Goal: Check status: Check status

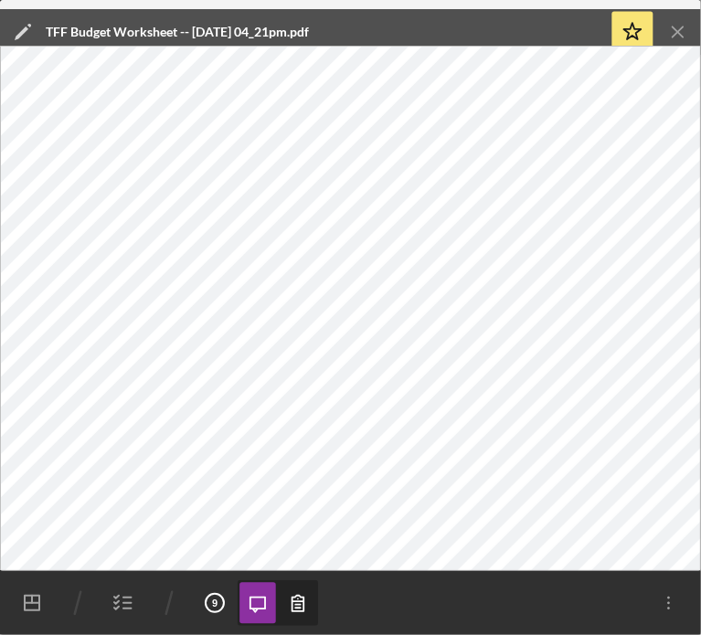
click at [674, 26] on icon "Icon/Menu Close" at bounding box center [678, 32] width 41 height 41
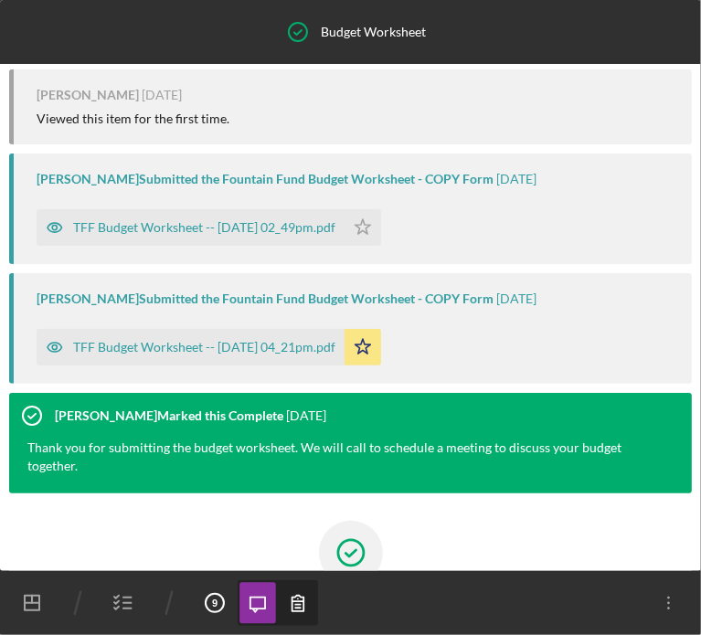
scroll to position [119, 0]
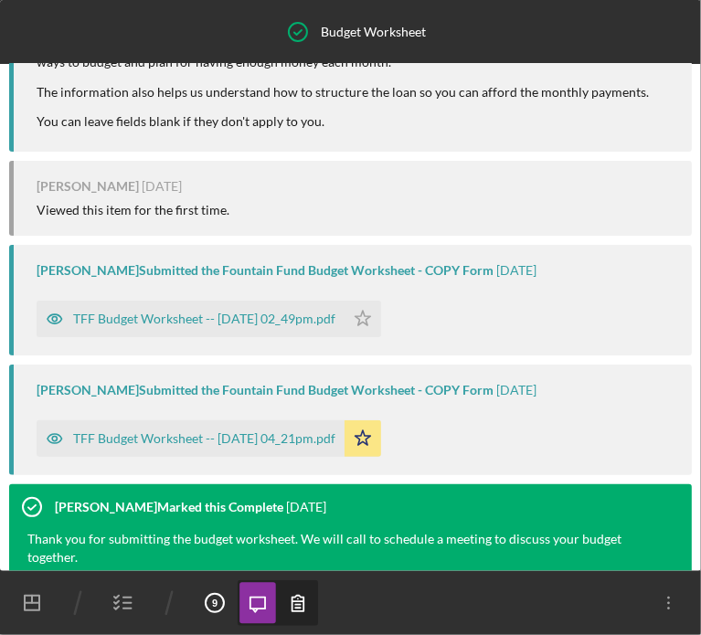
click at [117, 601] on icon "button" at bounding box center [124, 604] width 46 height 46
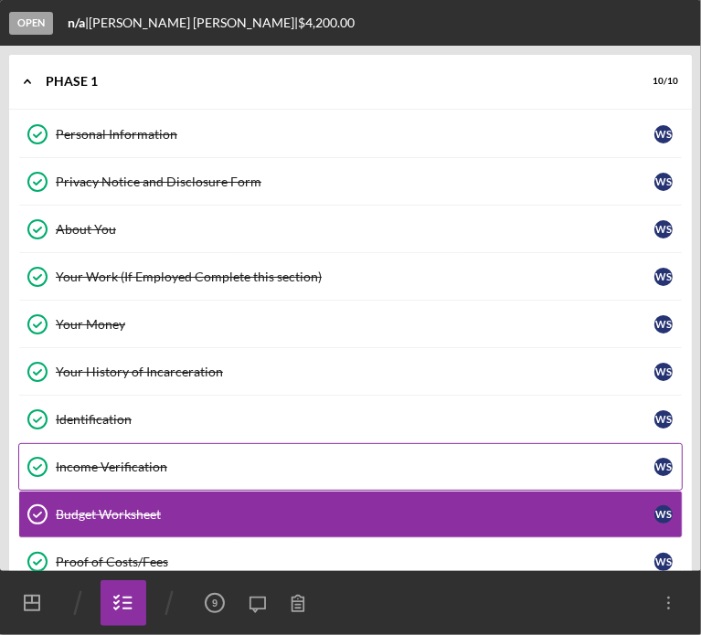
click at [91, 473] on link "Income Verification Income Verification W S" at bounding box center [350, 467] width 665 height 48
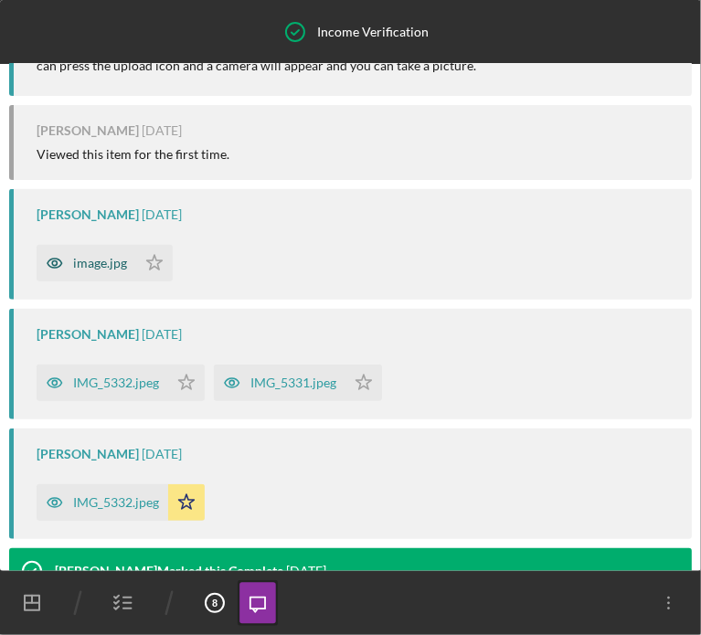
scroll to position [287, 0]
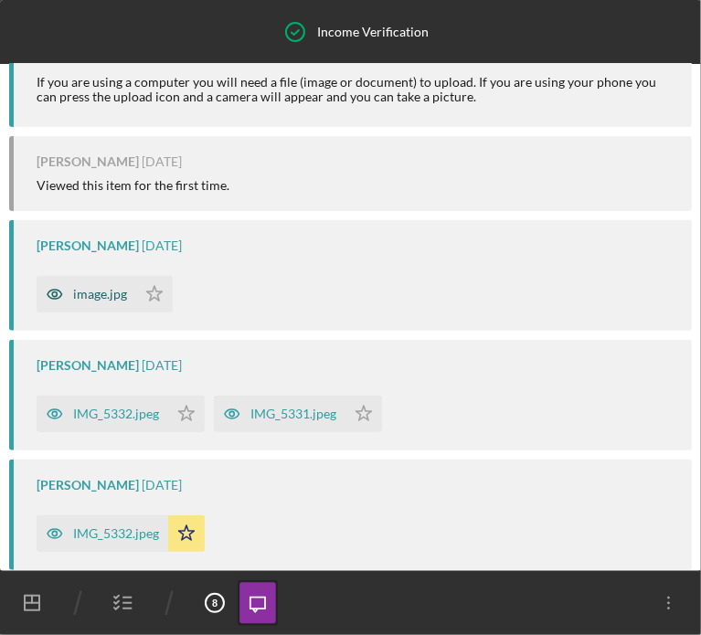
click at [110, 302] on div "image.jpg" at bounding box center [100, 294] width 54 height 15
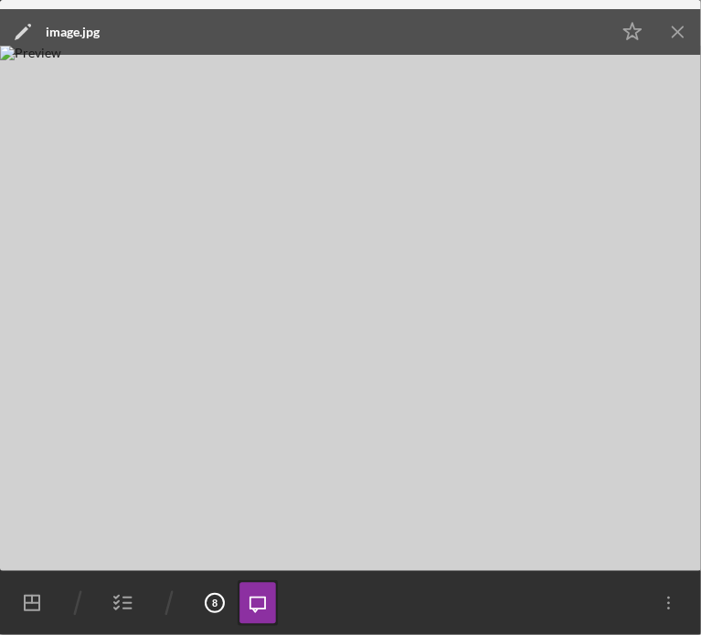
click at [675, 37] on line "button" at bounding box center [678, 32] width 10 height 10
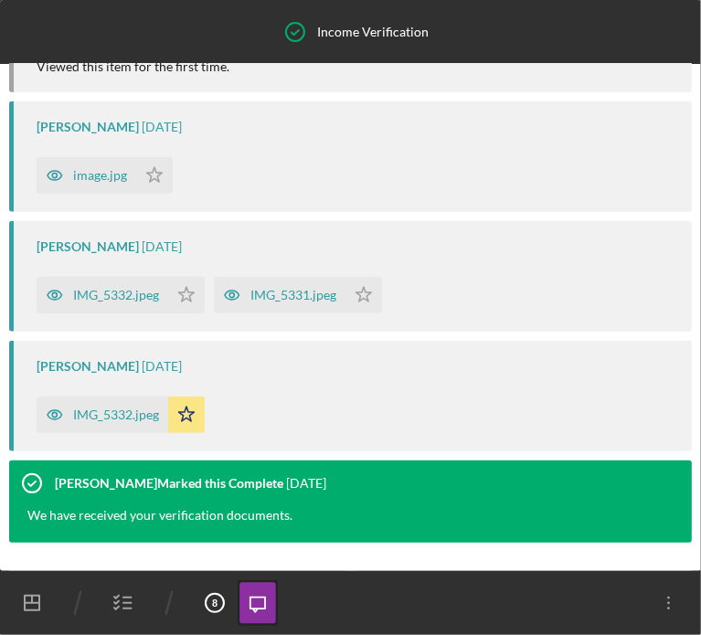
scroll to position [405, 0]
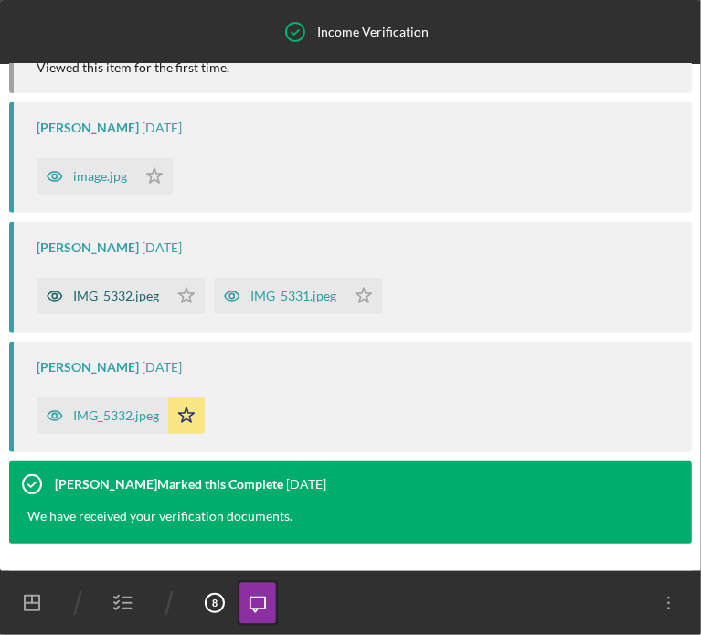
click at [144, 314] on div "IMG_5332.jpeg" at bounding box center [103, 296] width 132 height 37
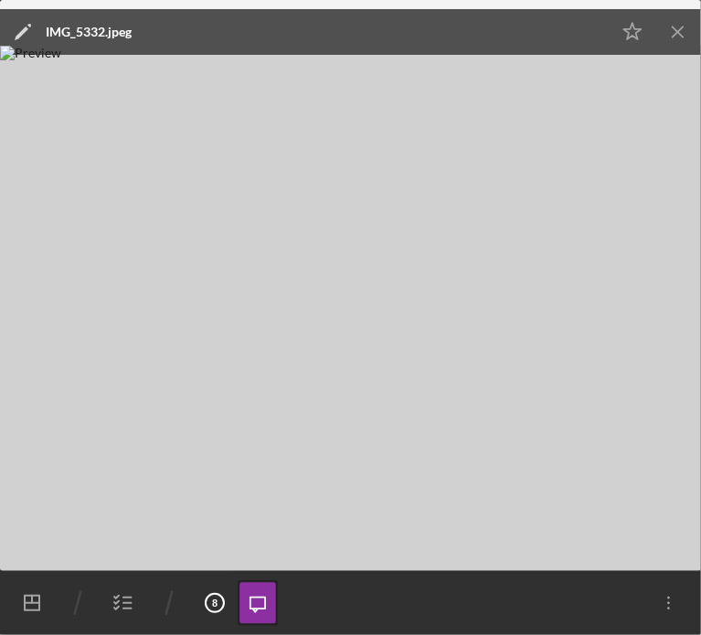
click at [667, 37] on icon "Icon/Menu Close" at bounding box center [678, 32] width 41 height 41
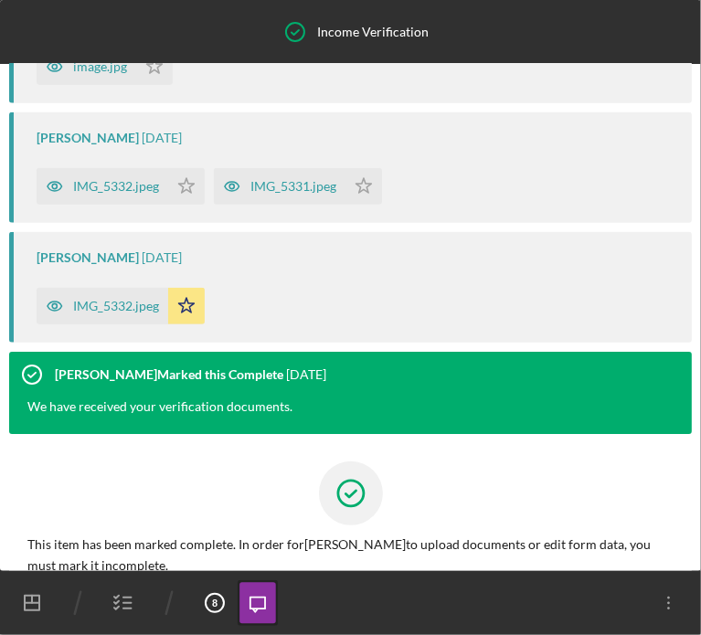
scroll to position [516, 0]
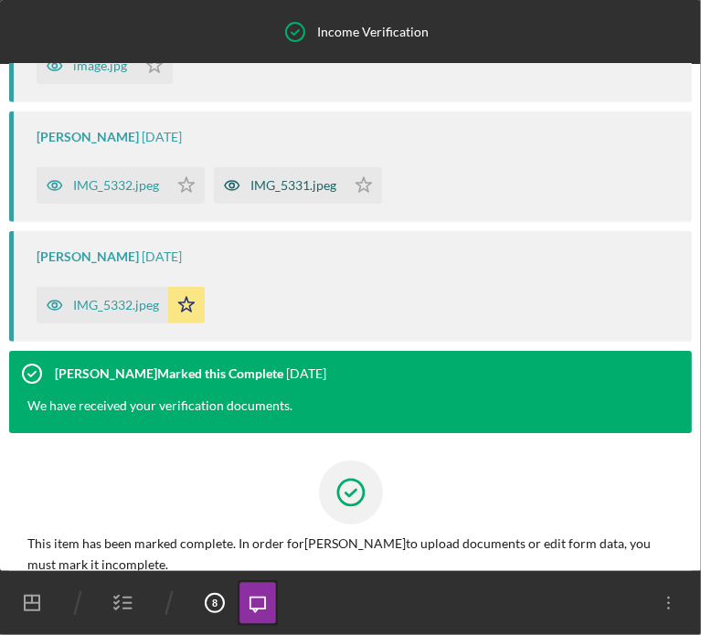
click at [301, 193] on div "IMG_5331.jpeg" at bounding box center [294, 185] width 86 height 15
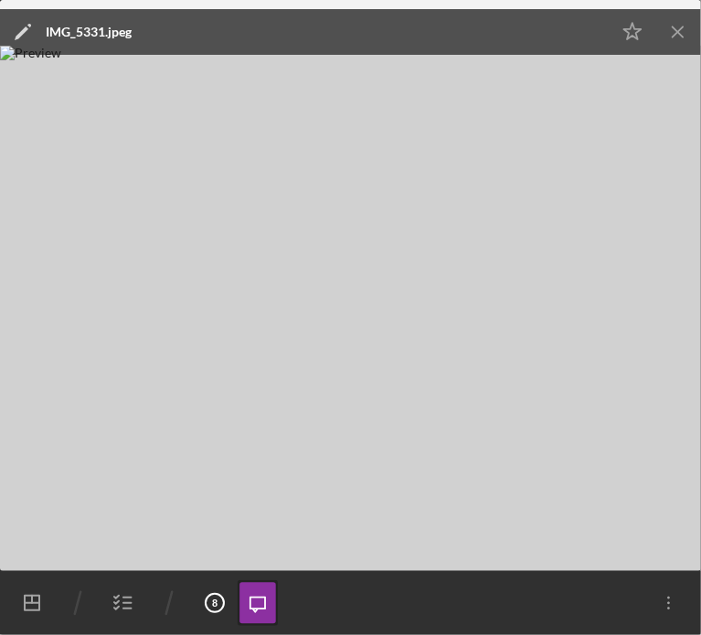
click at [683, 29] on icon "Icon/Menu Close" at bounding box center [678, 32] width 41 height 41
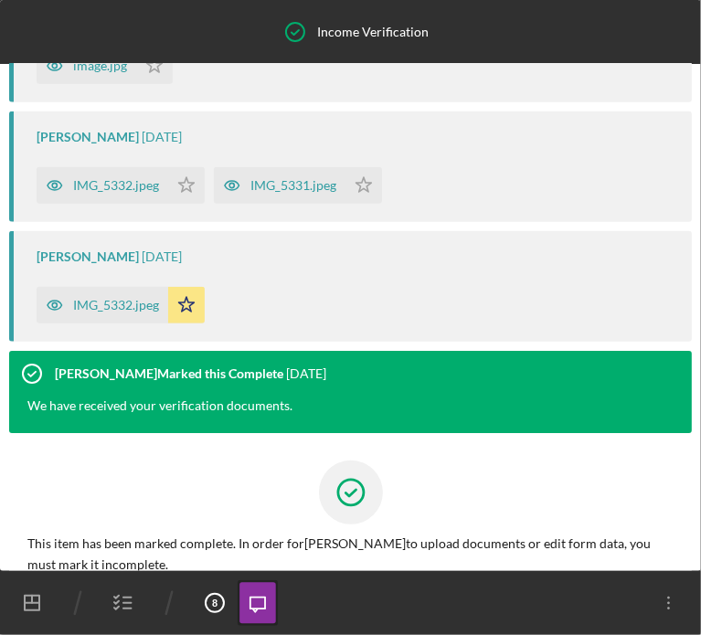
scroll to position [653, 0]
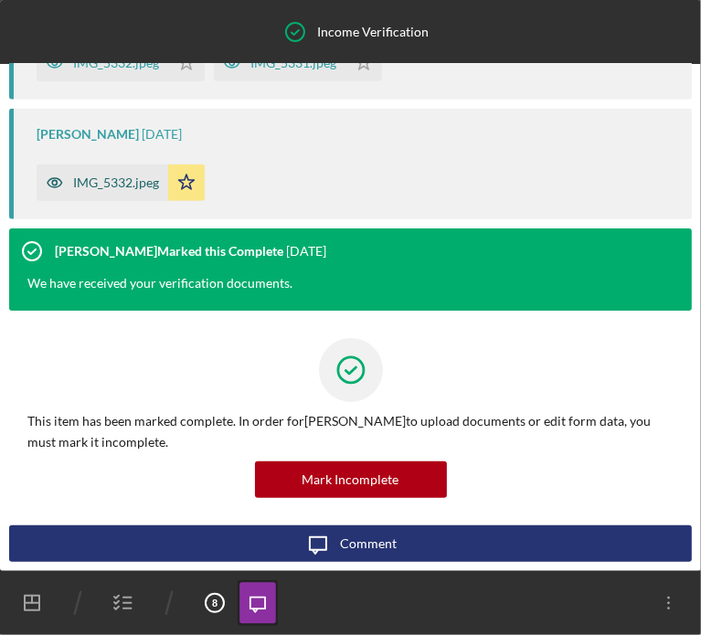
click at [135, 198] on div "IMG_5332.jpeg" at bounding box center [103, 183] width 132 height 37
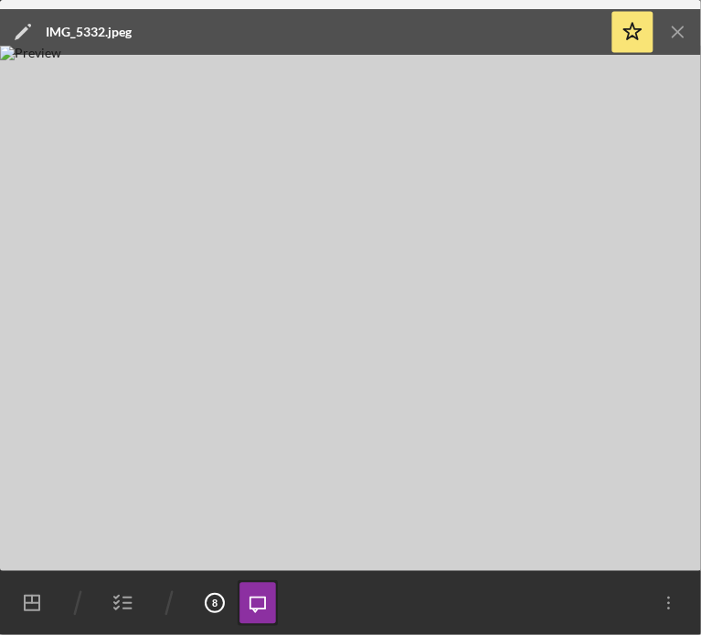
click at [678, 40] on icon "Icon/Menu Close" at bounding box center [678, 32] width 41 height 41
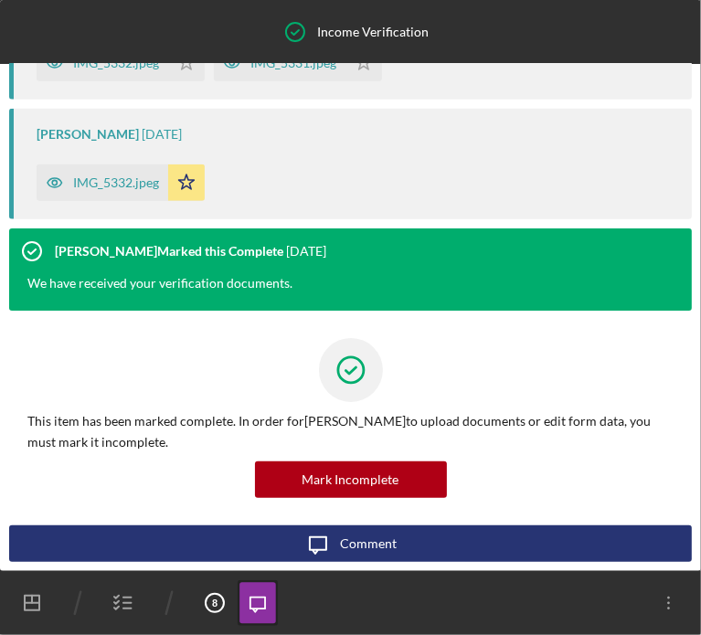
click at [120, 604] on icon "button" at bounding box center [124, 604] width 46 height 46
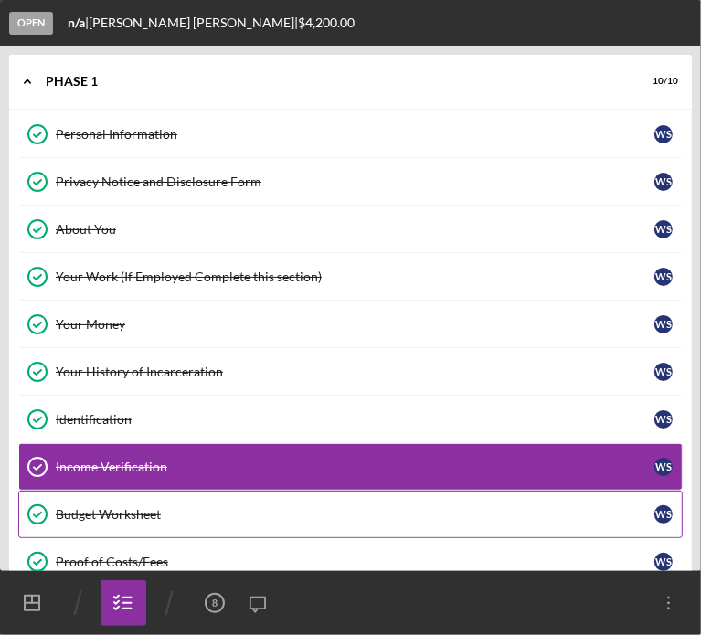
click at [97, 514] on div "Budget Worksheet" at bounding box center [355, 514] width 599 height 15
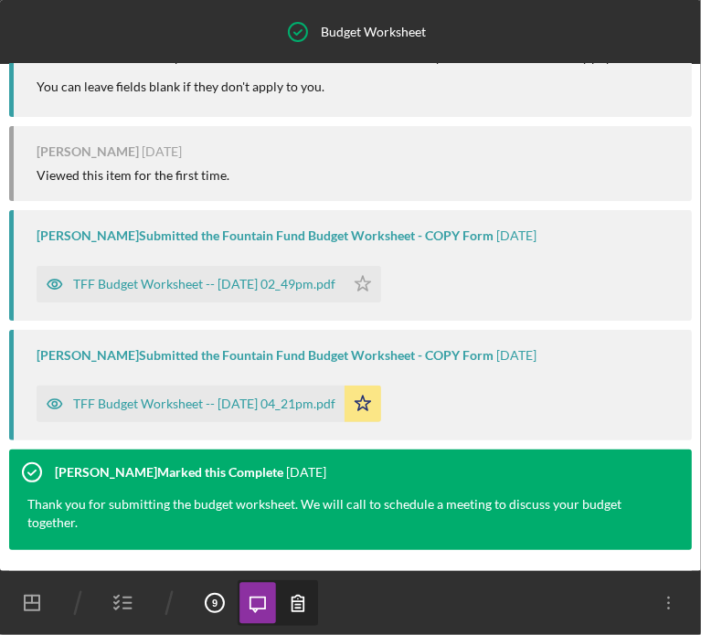
scroll to position [183, 0]
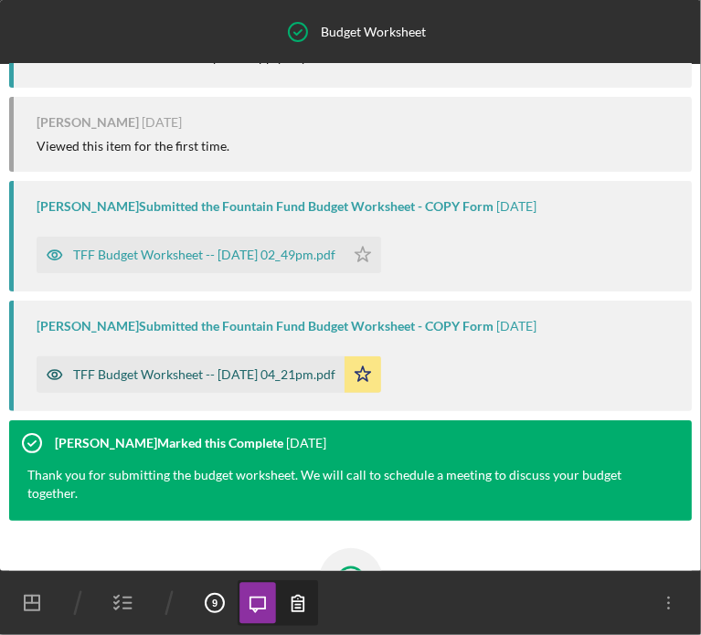
click at [267, 373] on div "TFF Budget Worksheet -- [DATE] 04_21pm.pdf" at bounding box center [204, 375] width 262 height 15
